Goal: Understand process/instructions: Learn how to perform a task or action

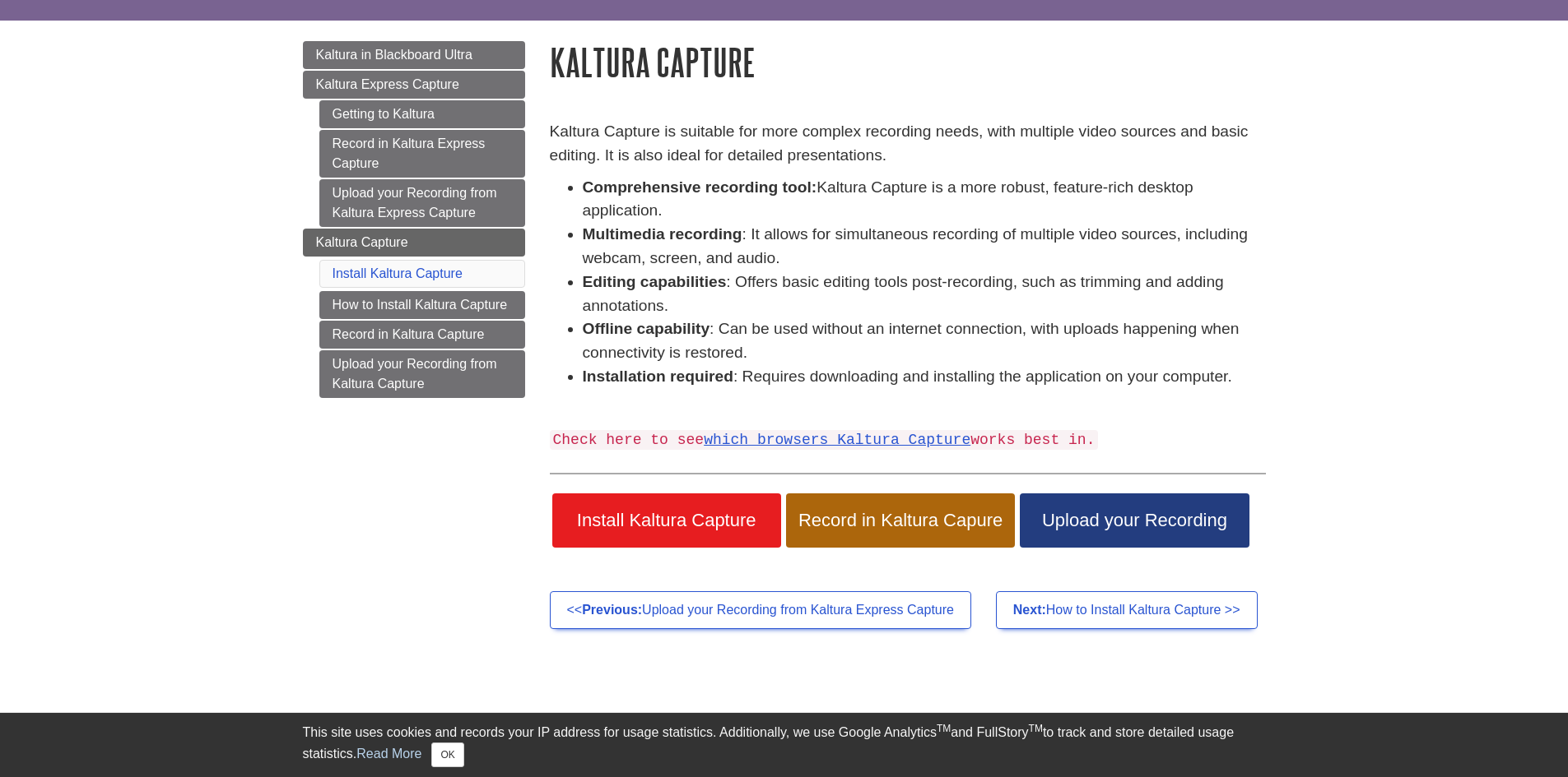
scroll to position [247, 0]
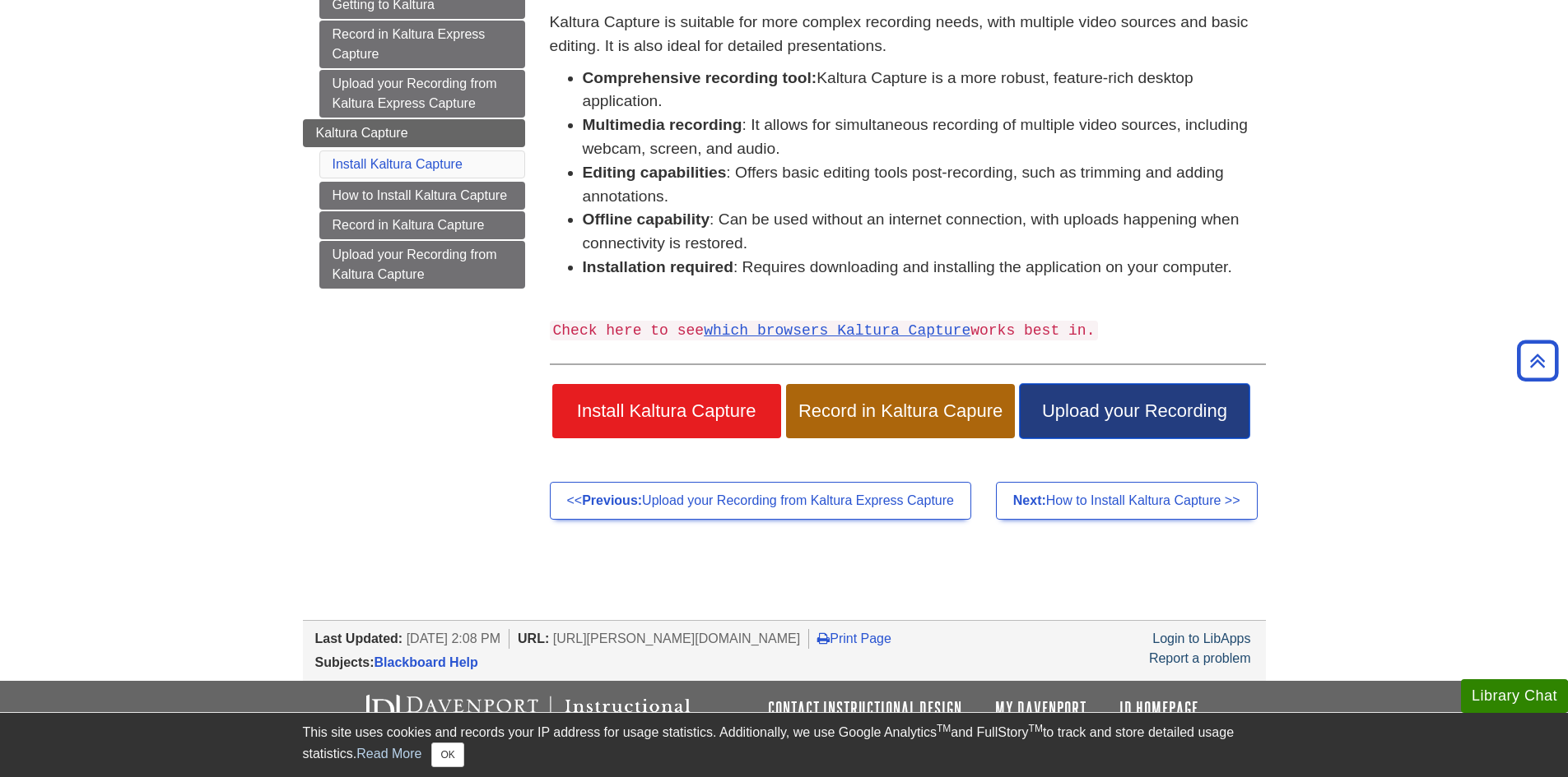
click at [1129, 418] on span "Upload your Recording" at bounding box center [1134, 411] width 204 height 21
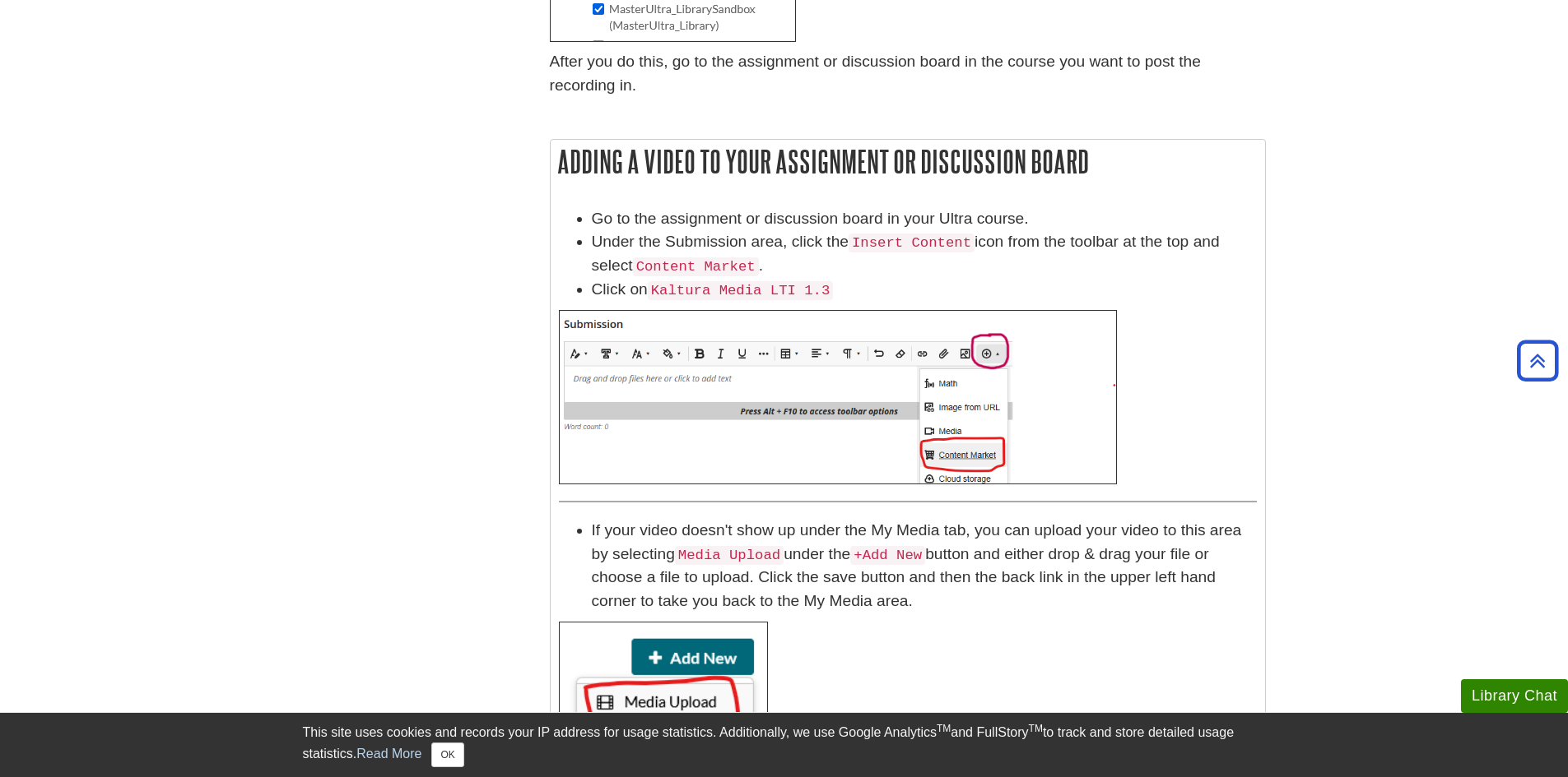
scroll to position [822, 0]
